Goal: Understand site structure: Understand site structure

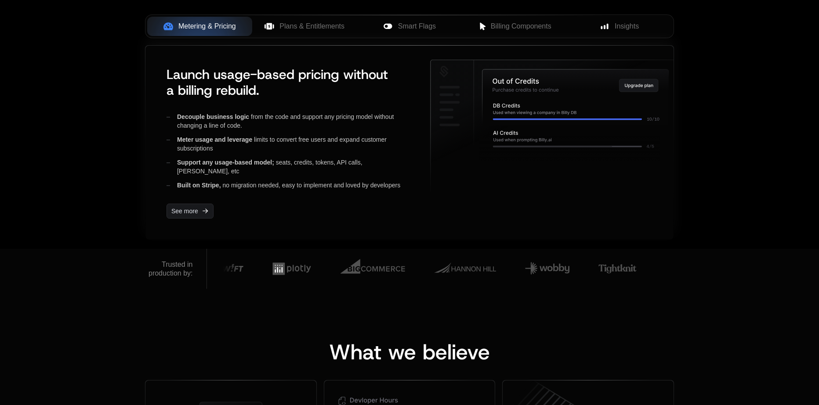
scroll to position [307, 0]
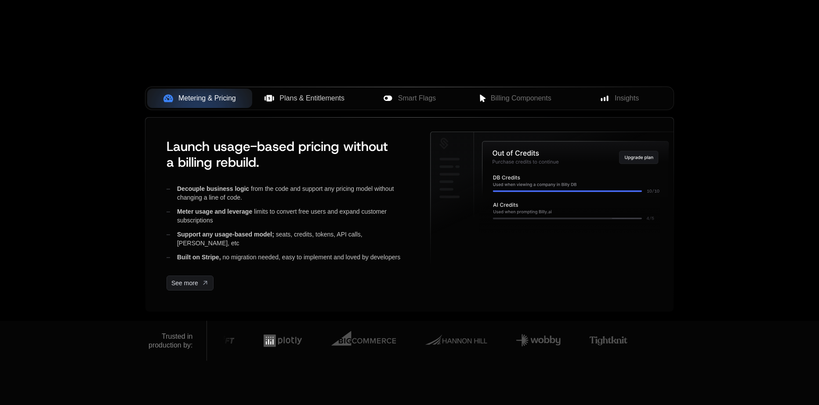
click at [339, 101] on span "Plans & Entitlements" at bounding box center [311, 98] width 65 height 11
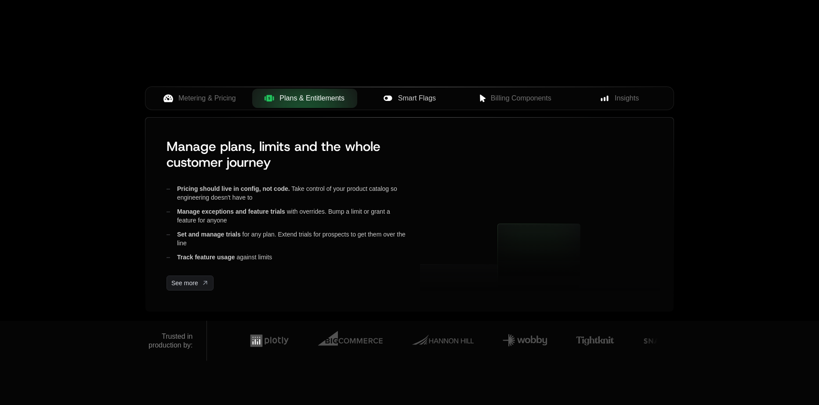
click at [385, 100] on icon at bounding box center [387, 98] width 8 height 5
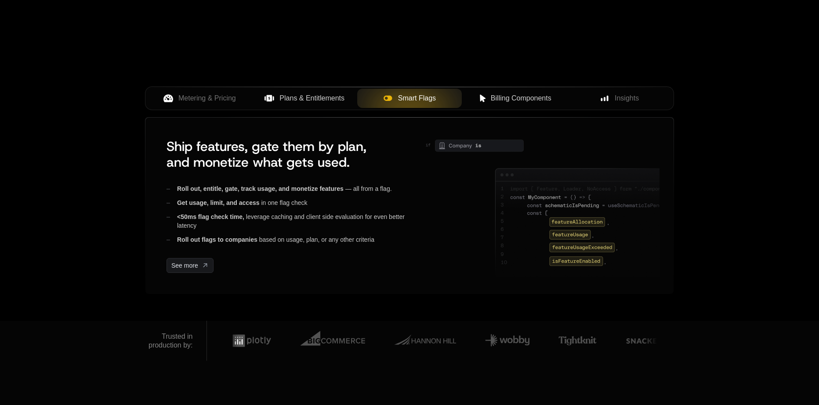
click at [527, 101] on span "Billing Components" at bounding box center [521, 98] width 61 height 11
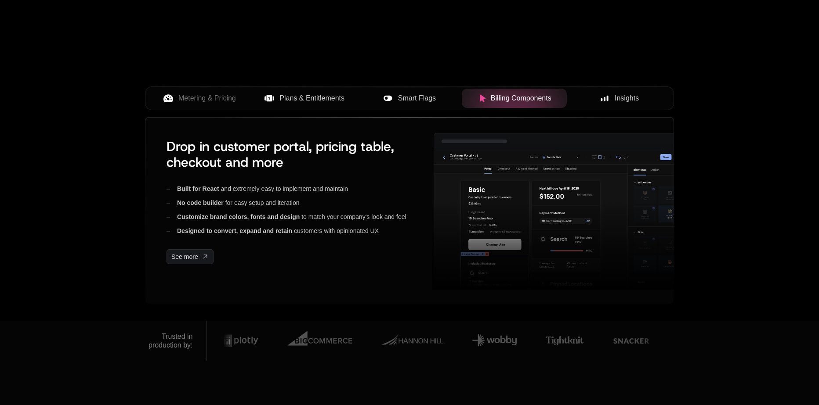
click at [607, 94] on span "Insights" at bounding box center [626, 98] width 24 height 11
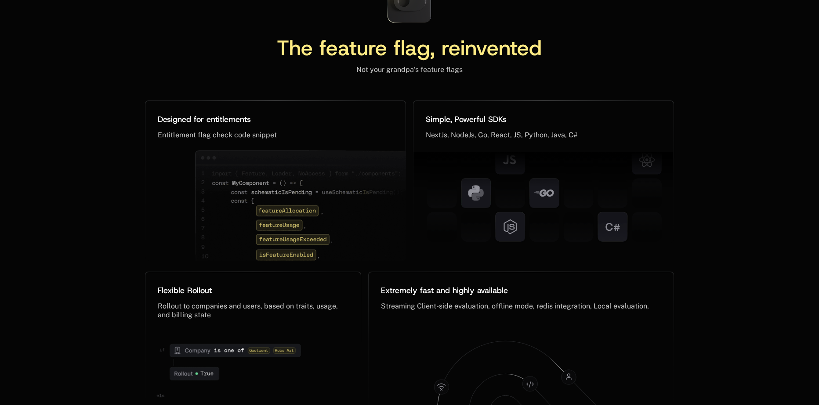
scroll to position [4110, 0]
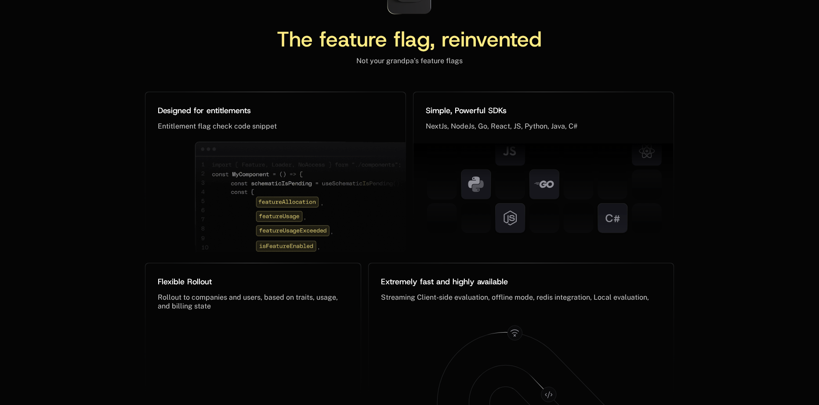
scroll to position [4195, 0]
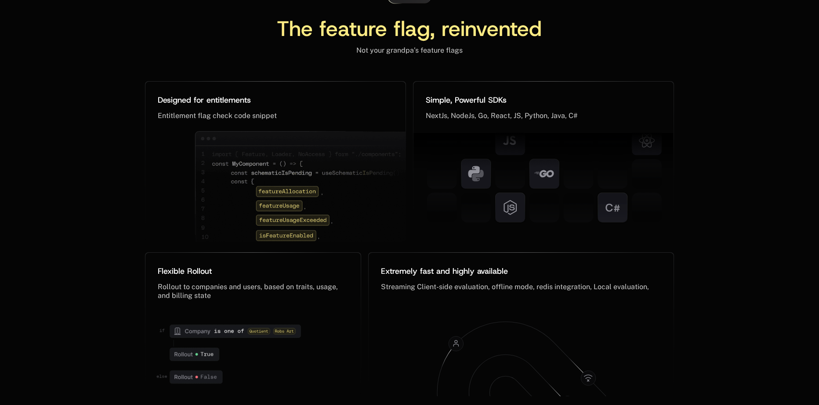
scroll to position [4205, 0]
